Goal: Information Seeking & Learning: Learn about a topic

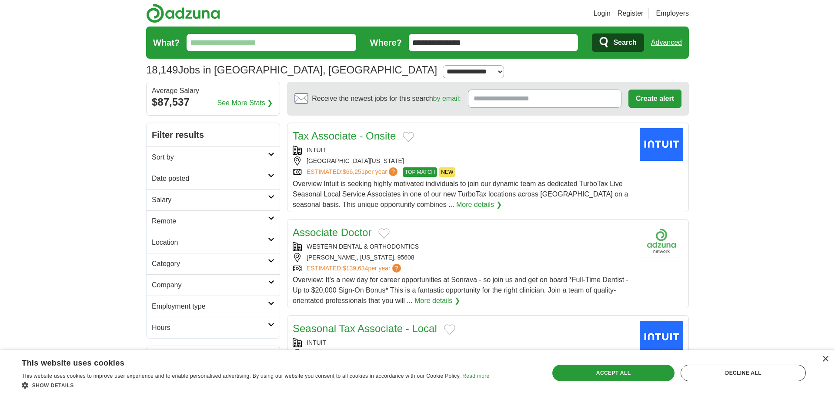
click at [197, 221] on h2 "Remote" at bounding box center [210, 221] width 116 height 10
click at [263, 47] on input "What?" at bounding box center [272, 42] width 170 height 17
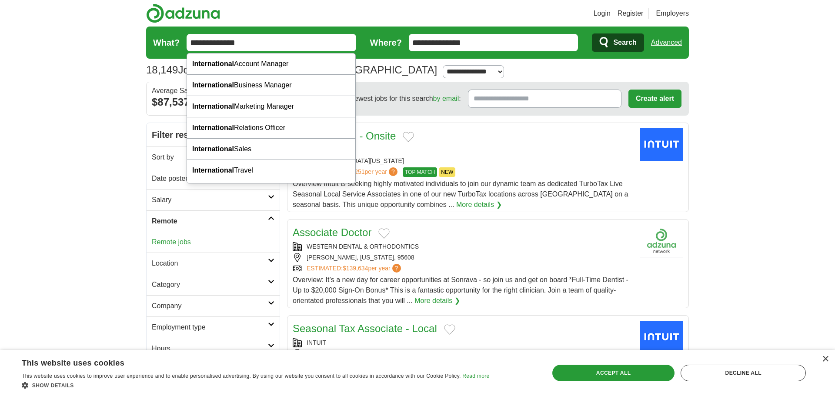
type input "**********"
click at [592, 34] on button "Search" at bounding box center [618, 43] width 52 height 18
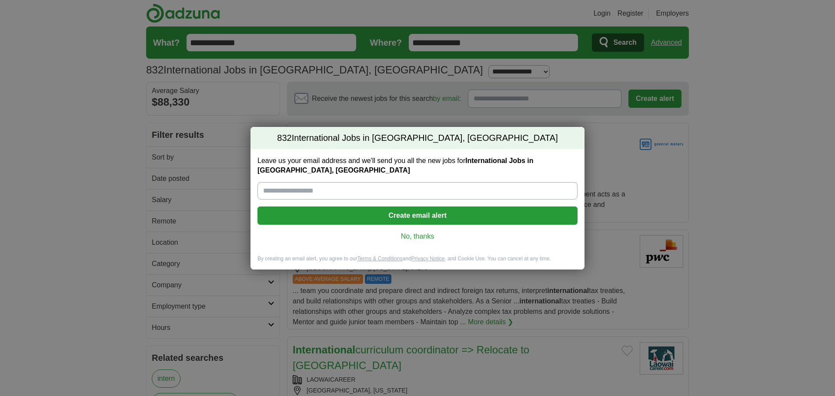
click at [413, 240] on link "No, thanks" at bounding box center [418, 237] width 306 height 10
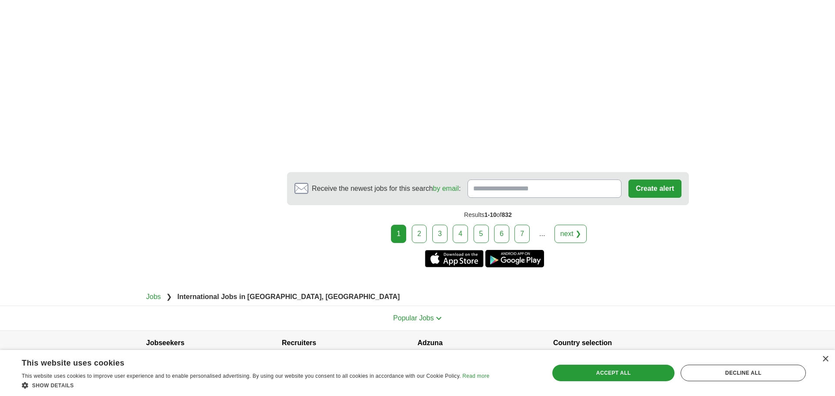
scroll to position [1681, 0]
click at [423, 231] on link "2" at bounding box center [419, 234] width 15 height 18
